Goal: Information Seeking & Learning: Learn about a topic

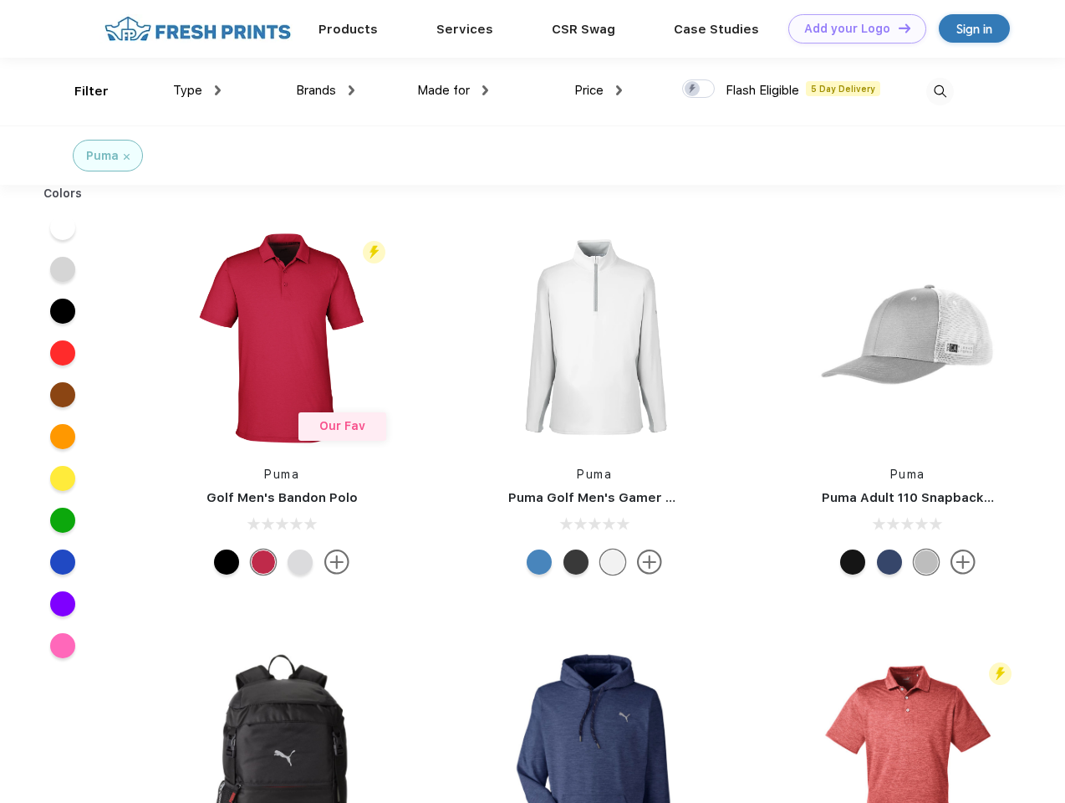
click at [851, 28] on link "Add your Logo Design Tool" at bounding box center [858, 28] width 138 height 29
click at [0, 0] on div "Design Tool" at bounding box center [0, 0] width 0 height 0
click at [897, 28] on link "Add your Logo Design Tool" at bounding box center [858, 28] width 138 height 29
click at [80, 91] on div "Filter" at bounding box center [91, 91] width 34 height 19
click at [197, 90] on span "Type" at bounding box center [187, 90] width 29 height 15
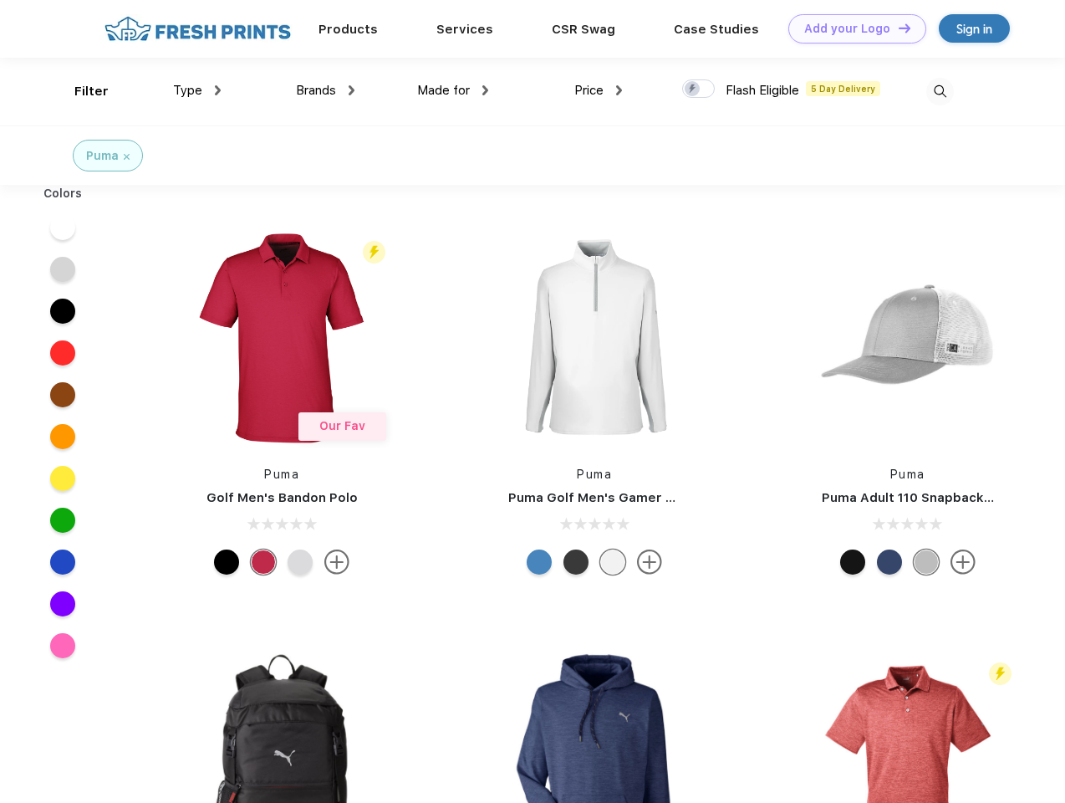
click at [325, 90] on span "Brands" at bounding box center [316, 90] width 40 height 15
click at [453, 90] on span "Made for" at bounding box center [443, 90] width 53 height 15
click at [599, 90] on span "Price" at bounding box center [588, 90] width 29 height 15
click at [699, 89] on div at bounding box center [698, 88] width 33 height 18
click at [693, 89] on input "checkbox" at bounding box center [687, 84] width 11 height 11
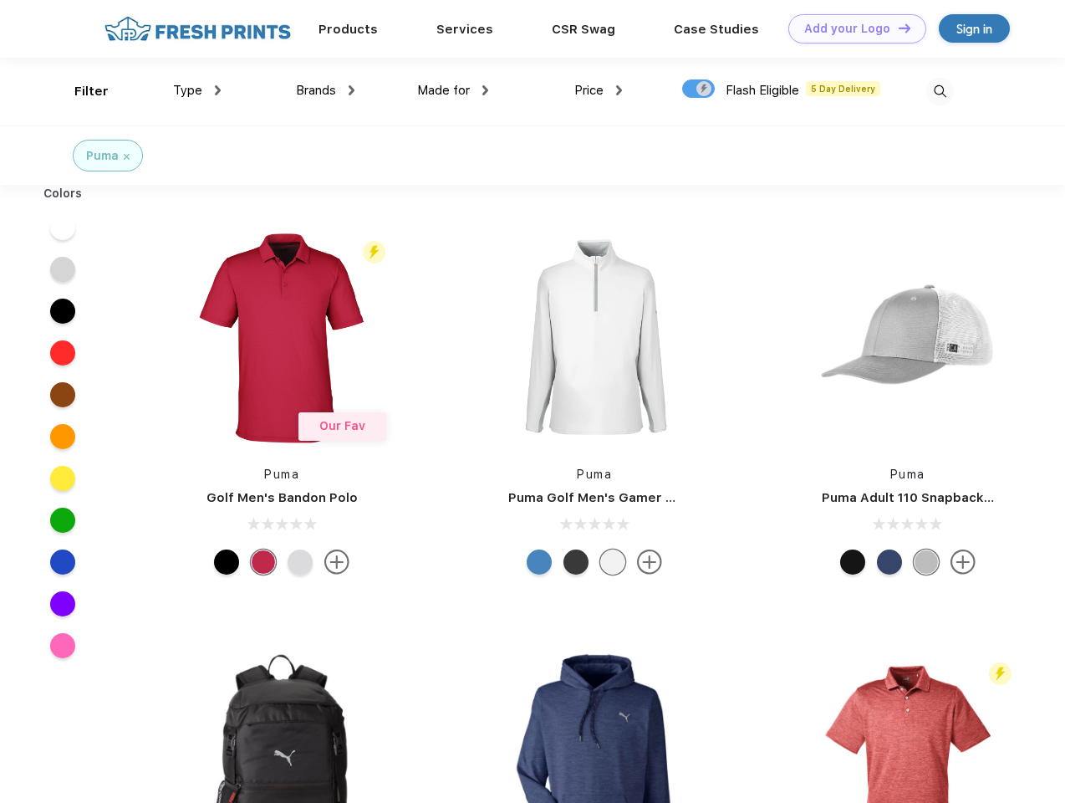
click at [940, 91] on img at bounding box center [941, 92] width 28 height 28
